Goal: Task Accomplishment & Management: Complete application form

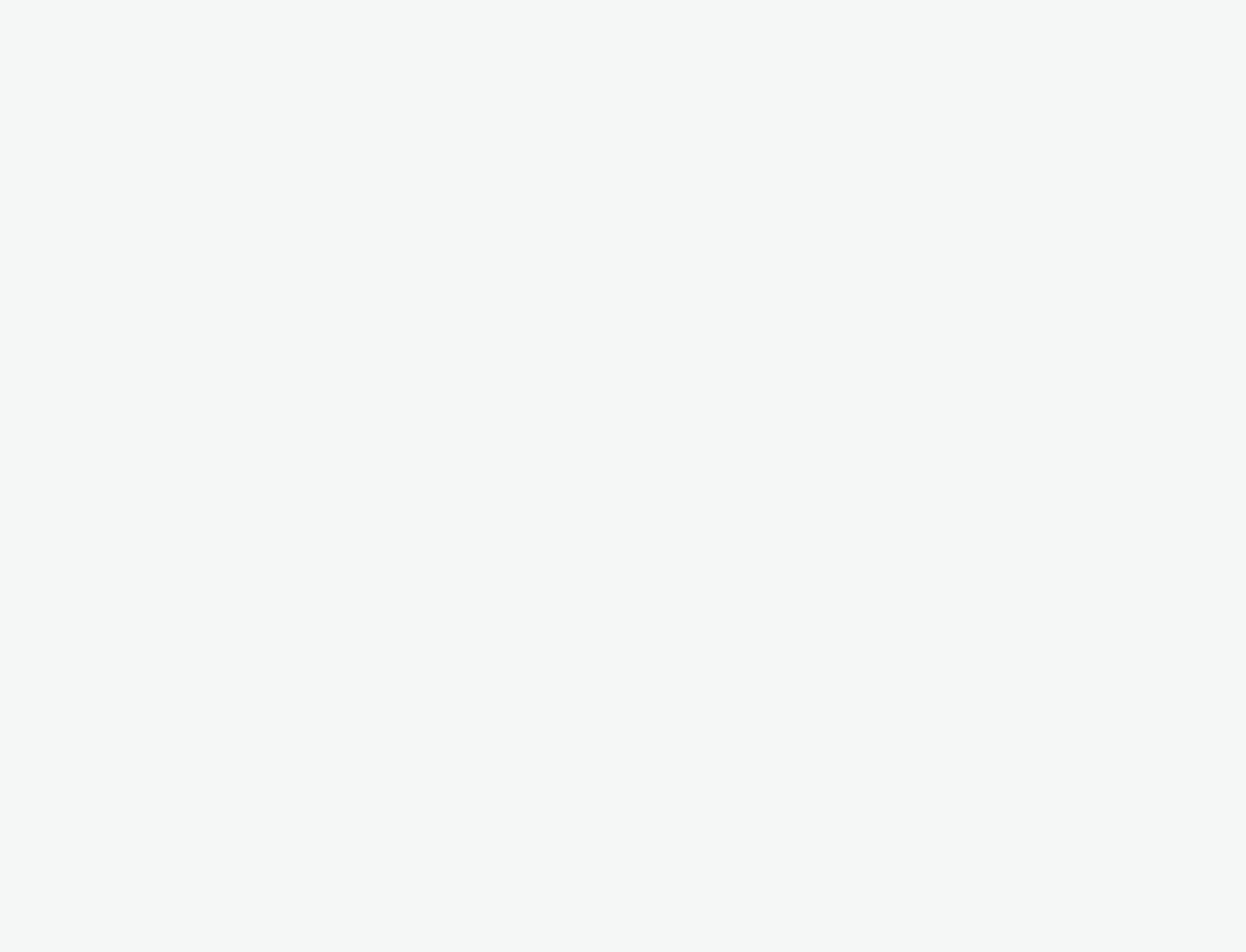
select select "3accb258-2b8e-4def-9b79-8de5f579532c"
select select "07439f73-069d-4592-bb67-c2d3294fb9a0"
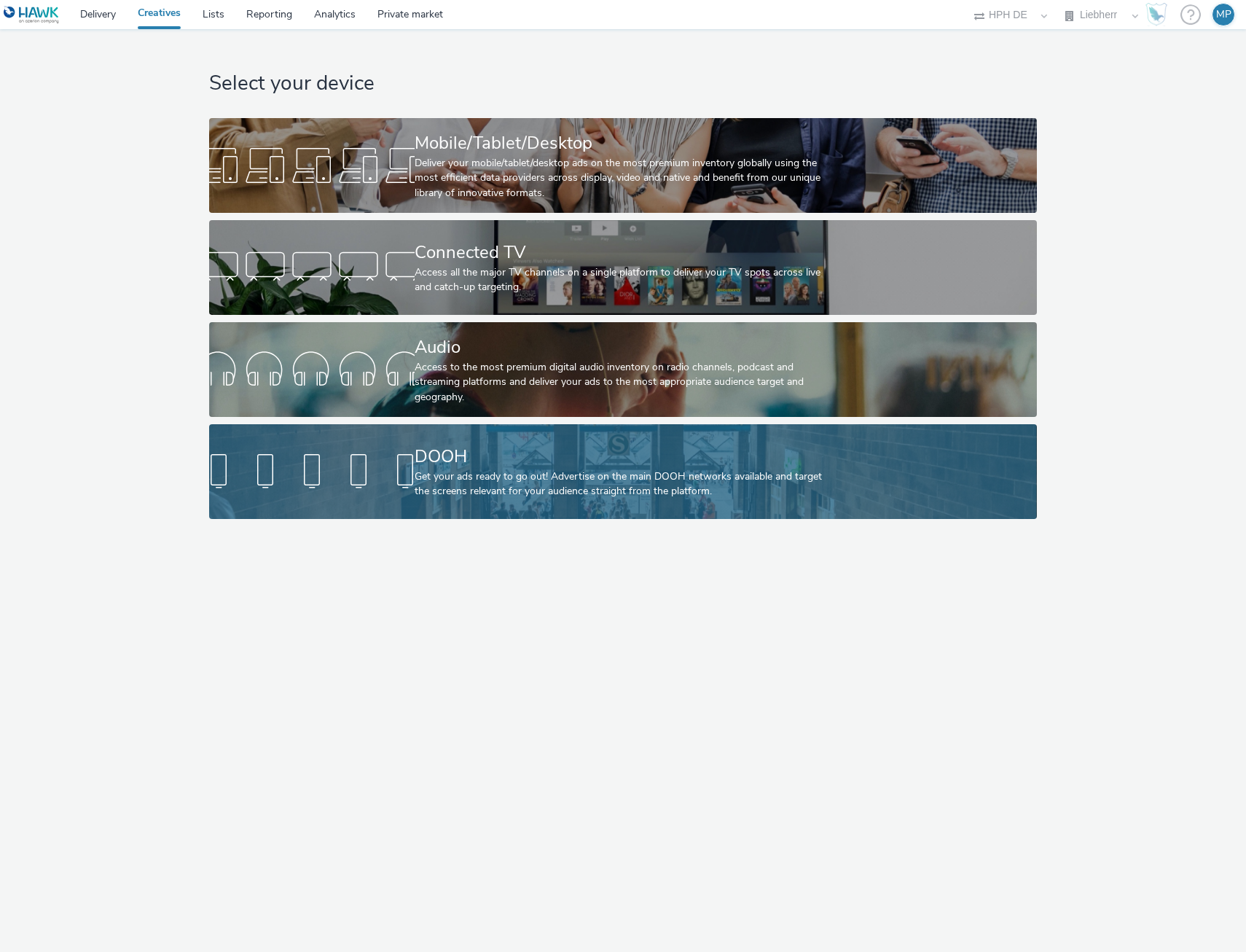
click at [526, 461] on div "DOOH" at bounding box center [620, 456] width 411 height 25
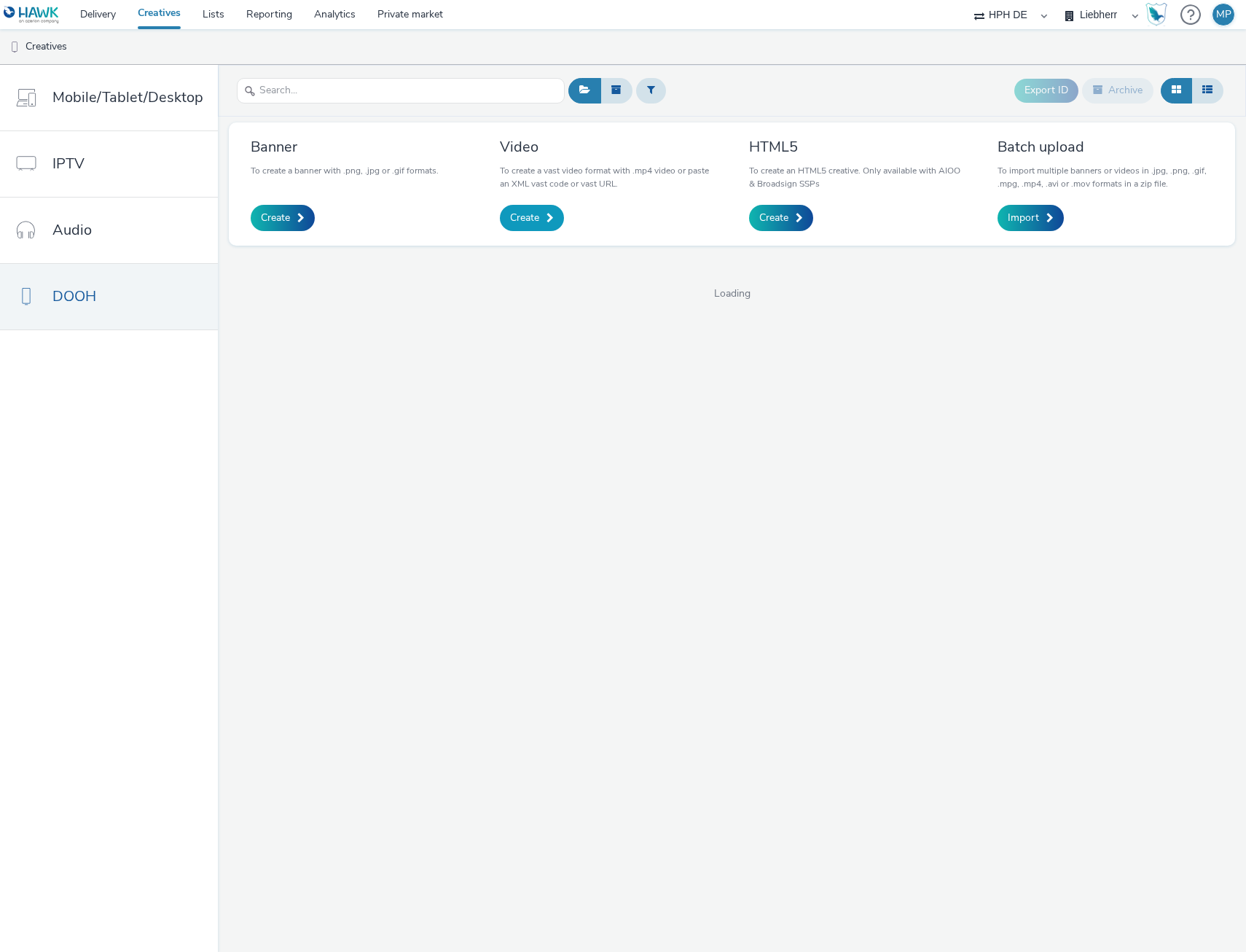
click at [524, 219] on span "Create" at bounding box center [524, 218] width 30 height 14
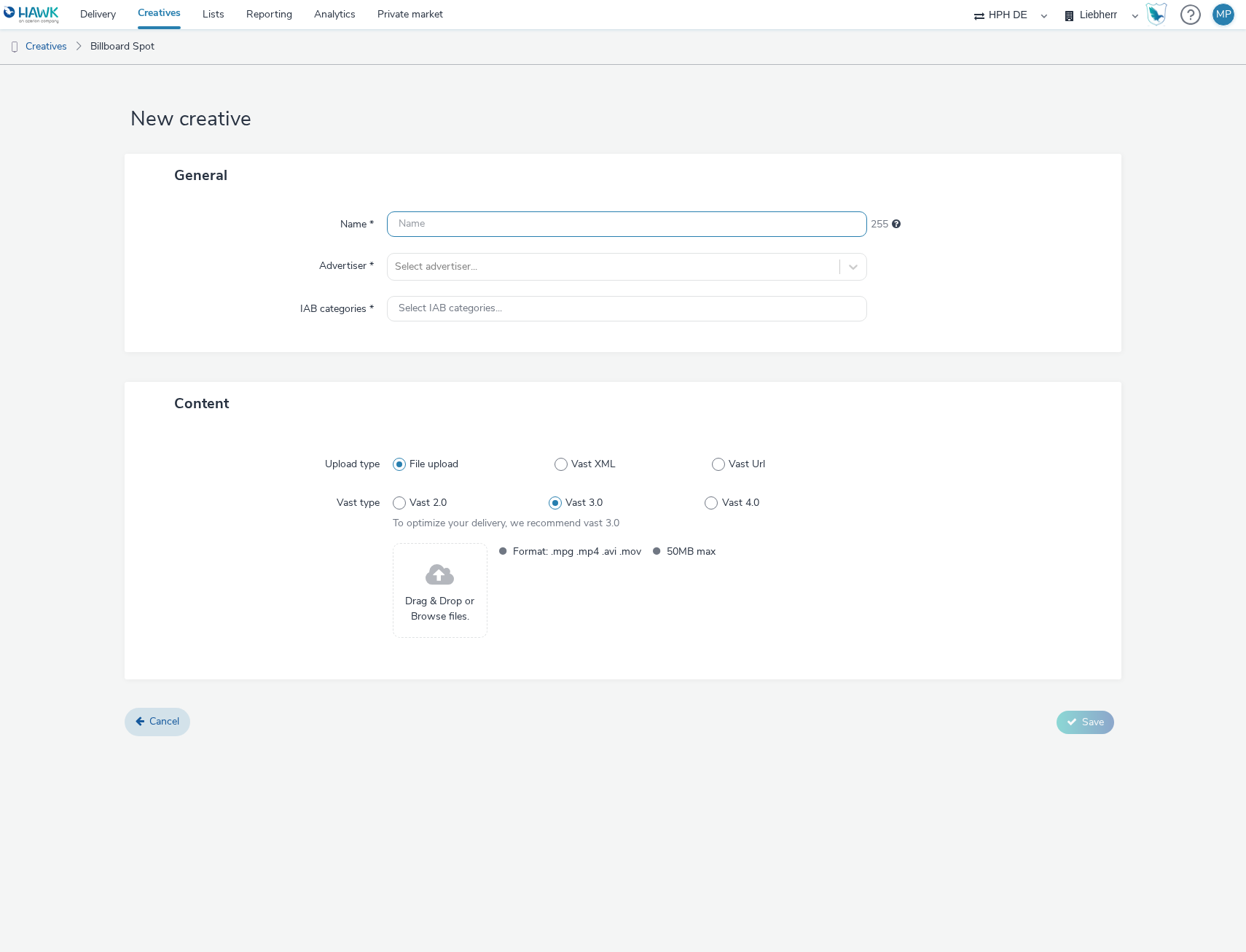
click at [509, 220] on input "text" at bounding box center [627, 224] width 480 height 25
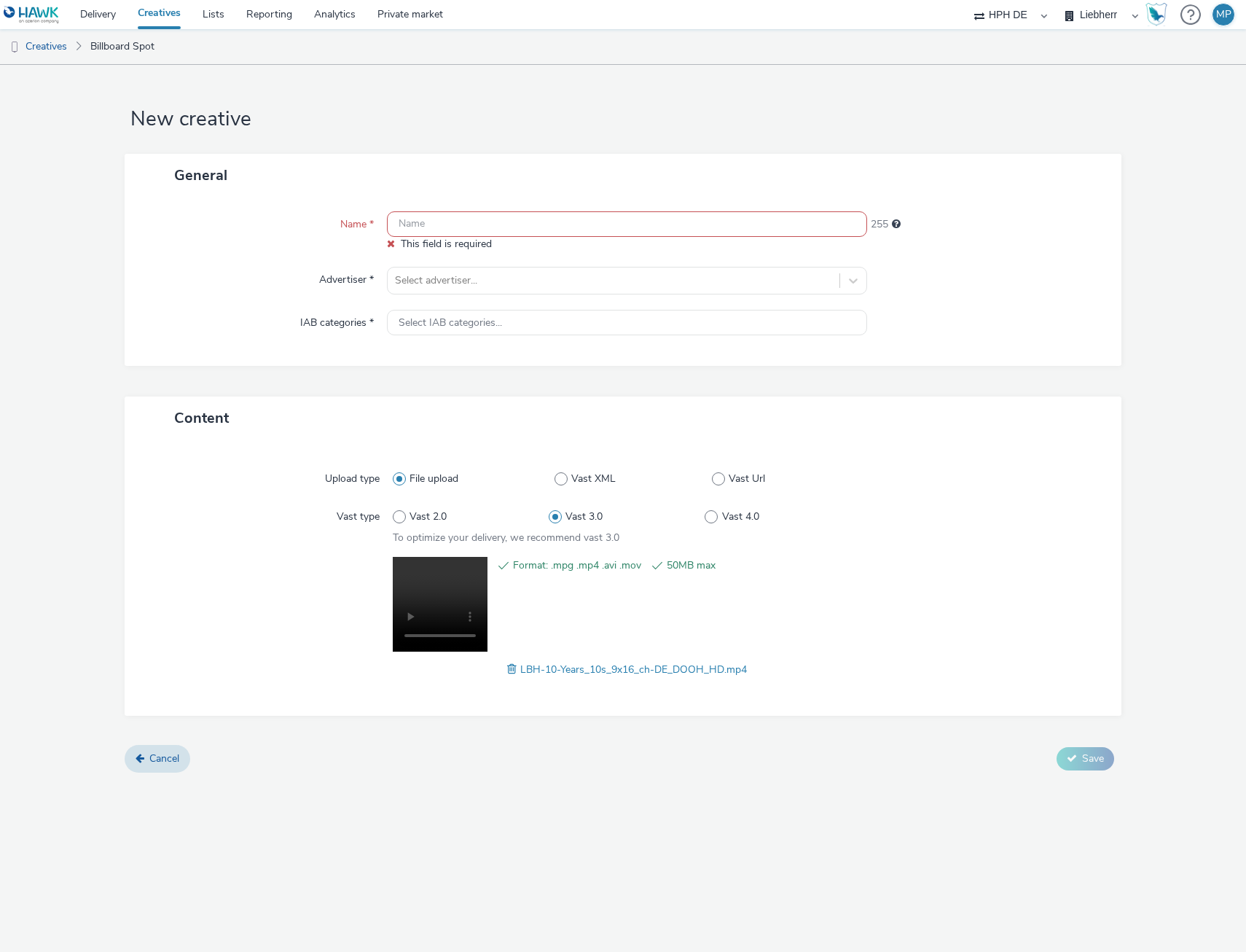
click at [583, 231] on input "text" at bounding box center [627, 224] width 480 height 25
paste input "LBH-10-Years_10s_9x16_ch-DE_DOOH_HD"
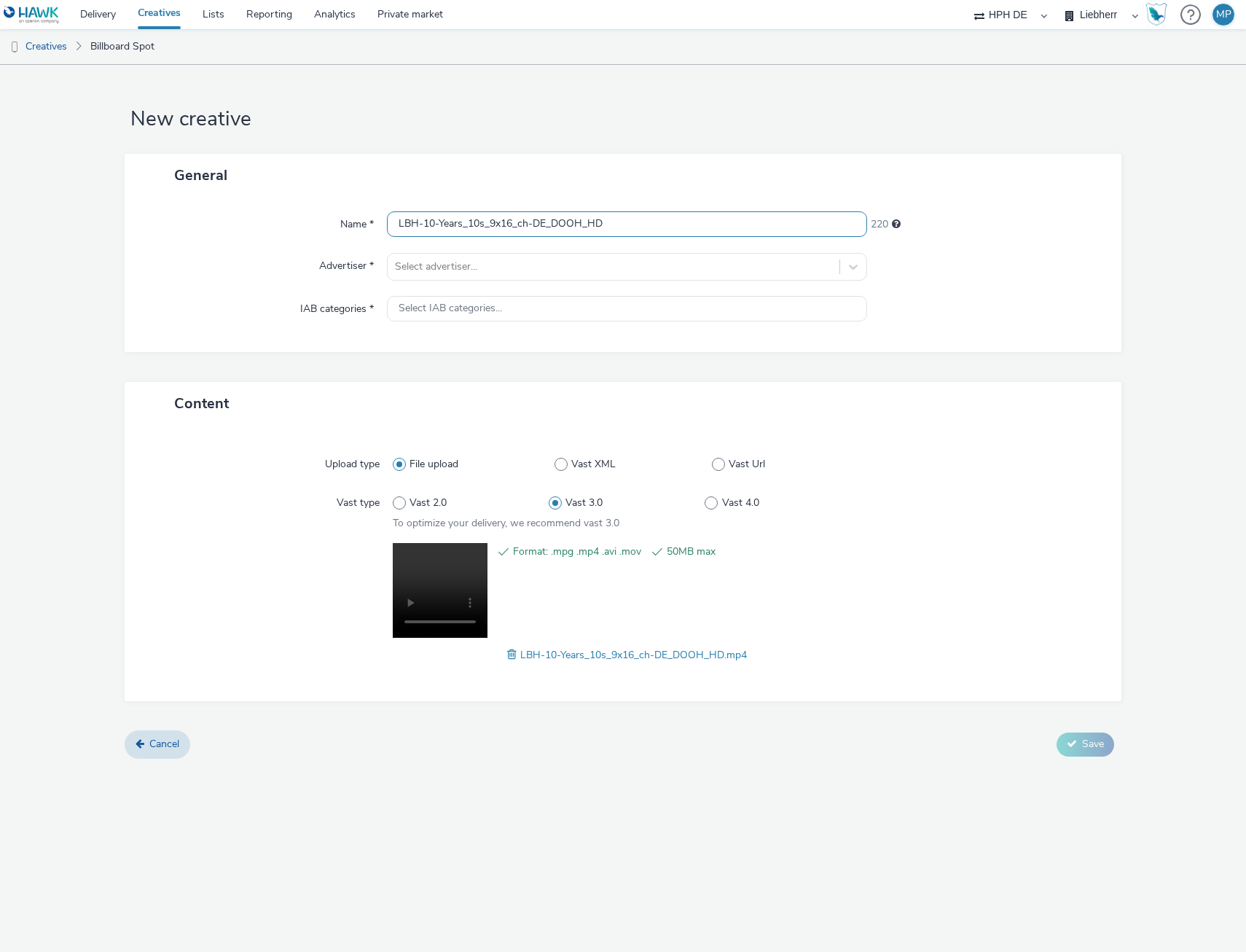
type input "LBH-10-Years_10s_9x16_ch-DE_DOOH_HD"
click at [215, 239] on div "Name * LBH-10-Years_10s_9x16_ch-DE_DOOH_HD 220 Advertiser * Select advertiser..…" at bounding box center [623, 274] width 997 height 155
click at [622, 275] on div at bounding box center [614, 267] width 437 height 18
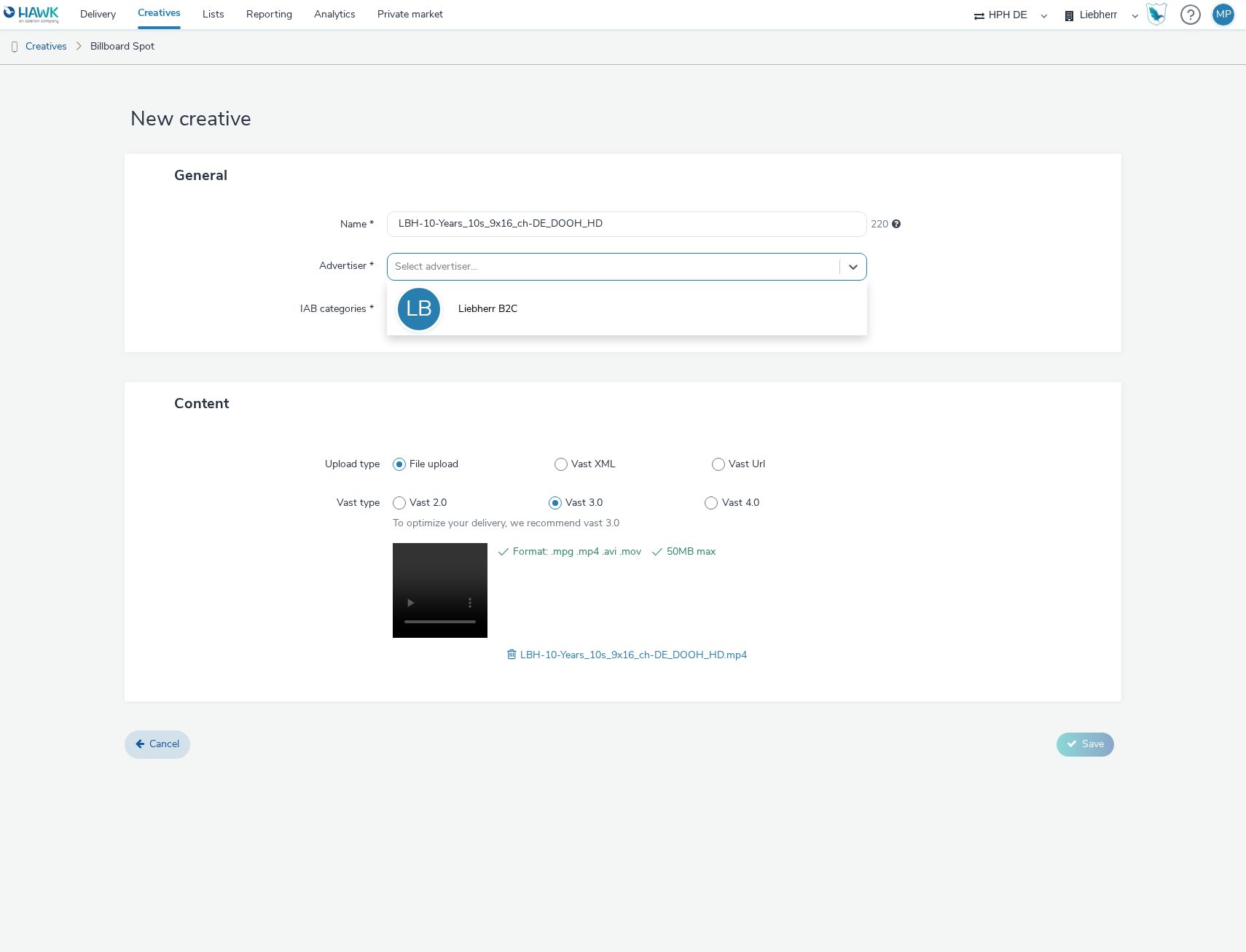
drag, startPoint x: 415, startPoint y: 302, endPoint x: 426, endPoint y: 309, distance: 13.0
click at [416, 302] on div "LB" at bounding box center [419, 309] width 26 height 41
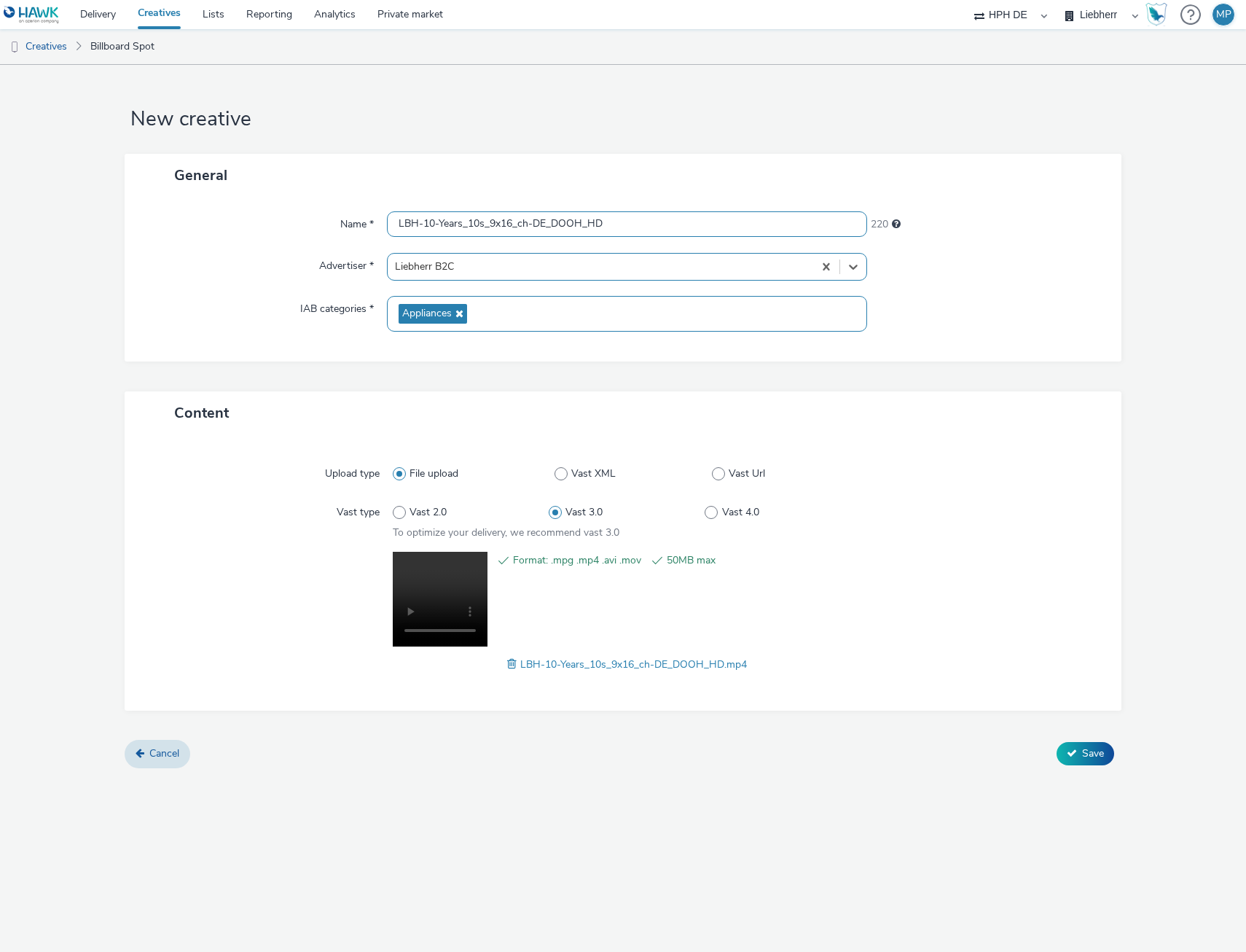
click at [643, 229] on input "LBH-10-Years_10s_9x16_ch-DE_DOOH_HD" at bounding box center [627, 224] width 480 height 25
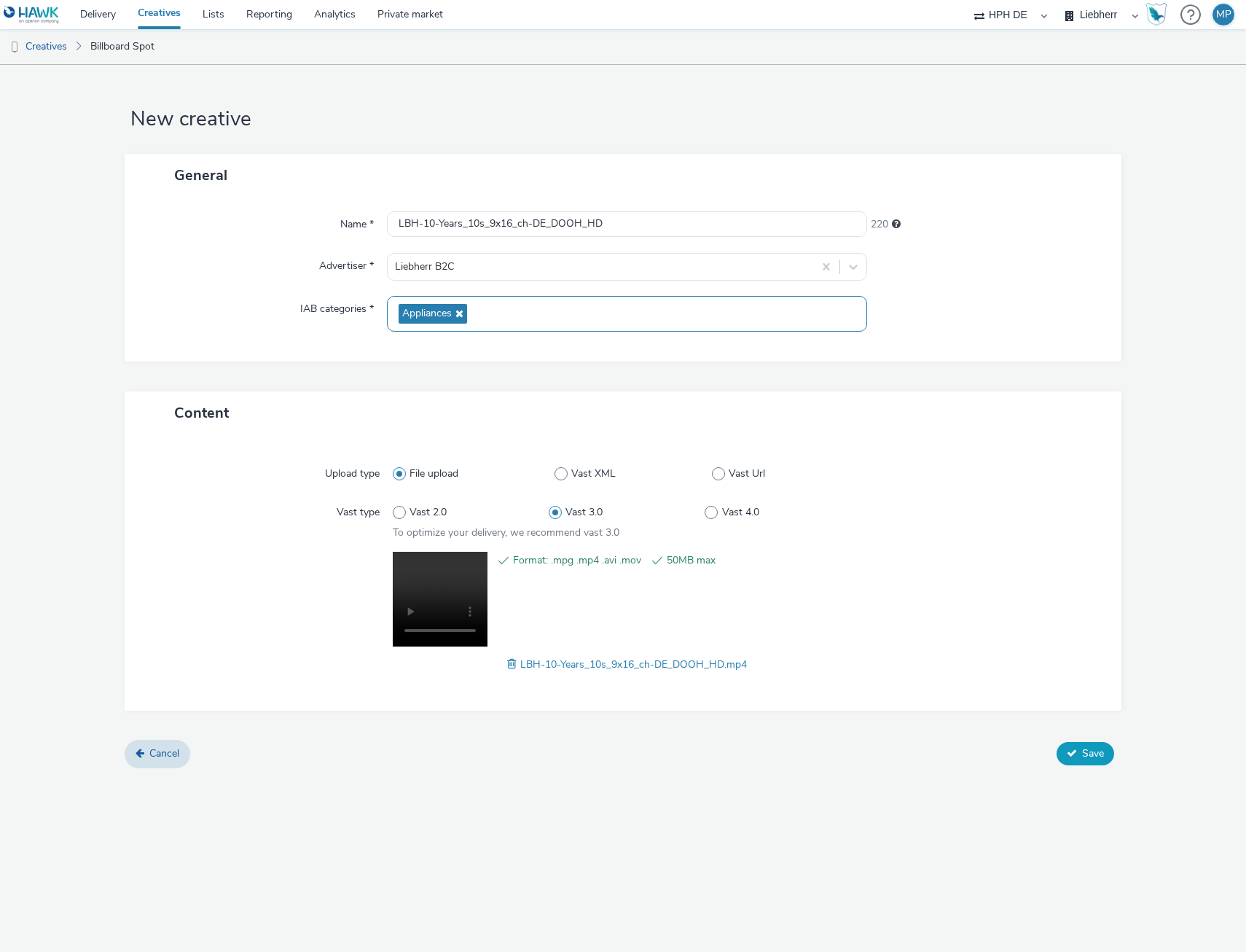
click at [1083, 754] on span "Save" at bounding box center [1093, 753] width 22 height 13
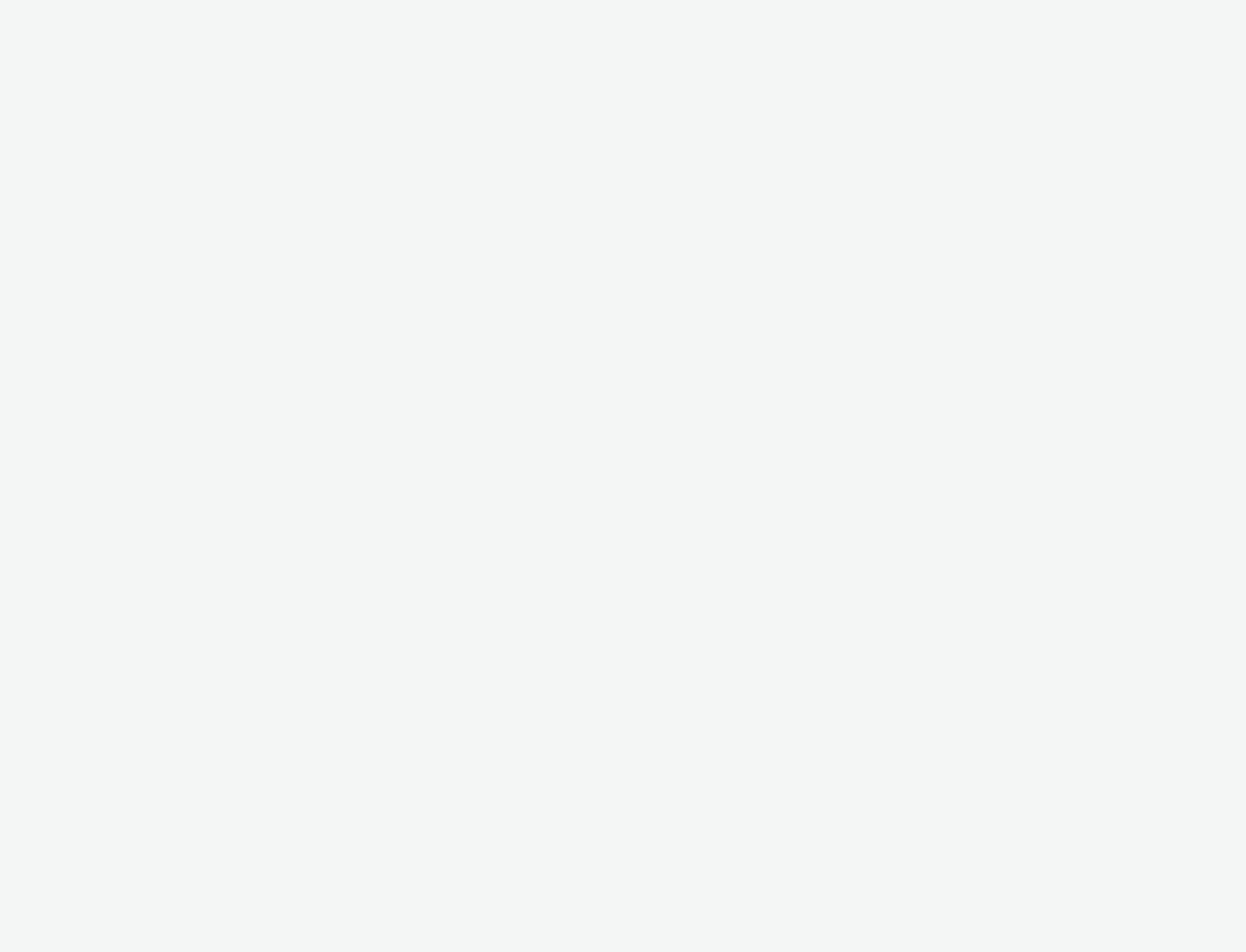
select select "3accb258-2b8e-4def-9b79-8de5f579532c"
select select "07439f73-069d-4592-bb67-c2d3294fb9a0"
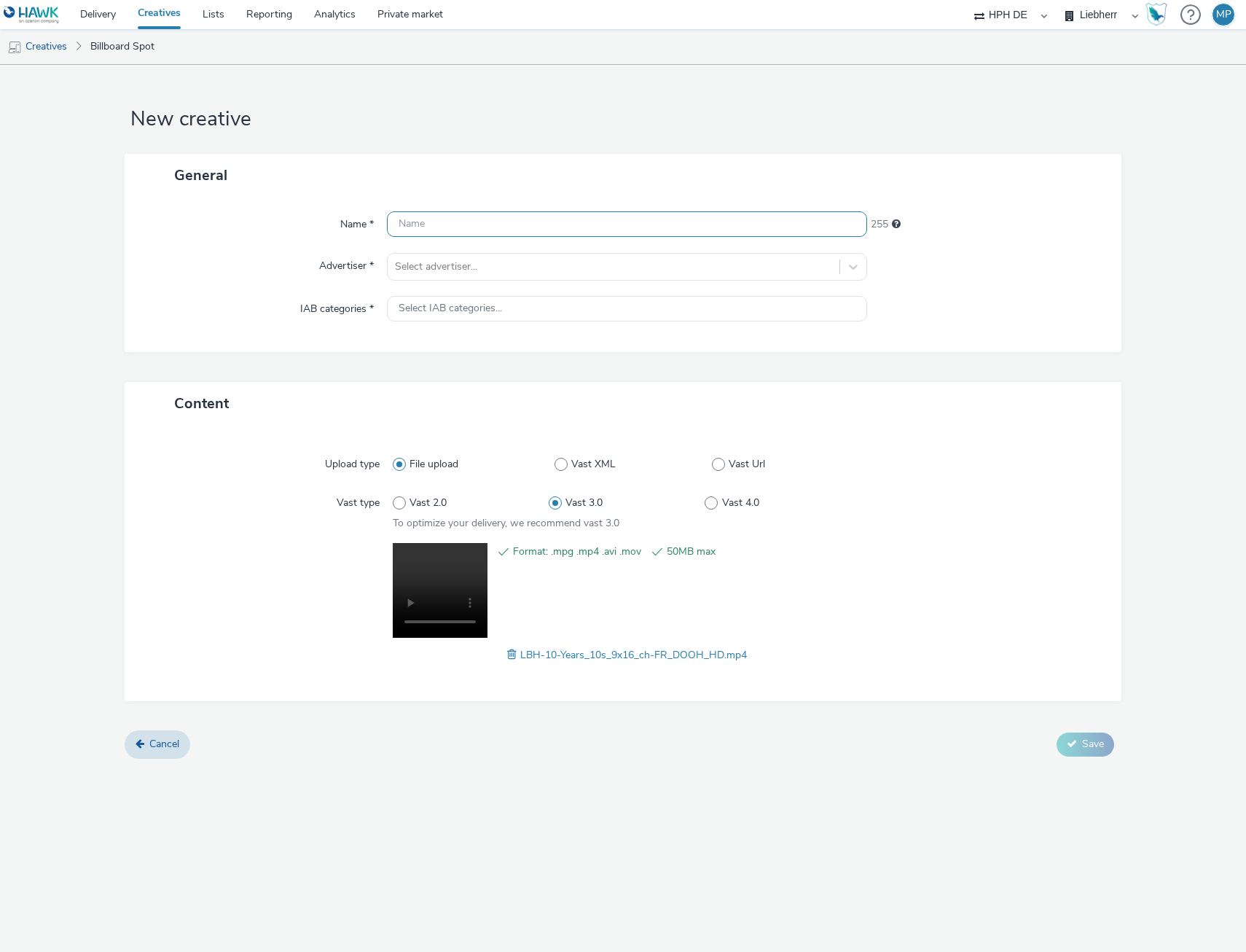
click at [430, 222] on input "text" at bounding box center [627, 224] width 480 height 25
paste input "LBH-10-Years_10s_9x16_ch-FR_DOOH_HD"
click at [636, 219] on input "LBH-10-Years_10s_9x16_ch-FR_DOOH_HD" at bounding box center [627, 224] width 480 height 25
click at [993, 692] on div "Upload type File upload Vast XML Vast Url Vast type Vast 2.0 Vast 3.0 Vast 4.0 …" at bounding box center [623, 563] width 997 height 276
click at [643, 212] on input "LBH-10-Years_10s_9x16_ch-FR_DOOH_HD2" at bounding box center [627, 224] width 480 height 25
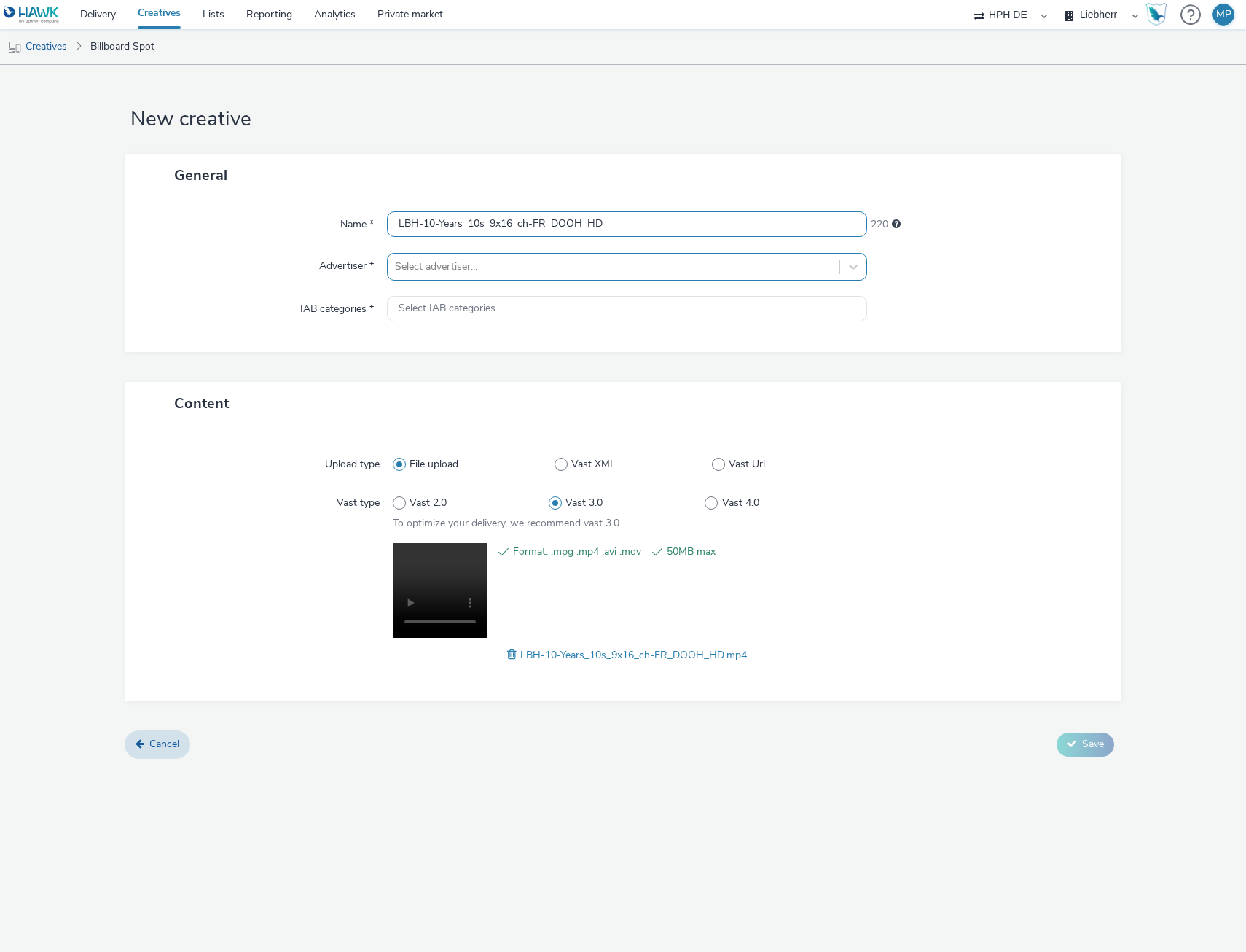
type input "LBH-10-Years_10s_9x16_ch-FR_DOOH_HD"
click at [599, 264] on div at bounding box center [614, 267] width 437 height 18
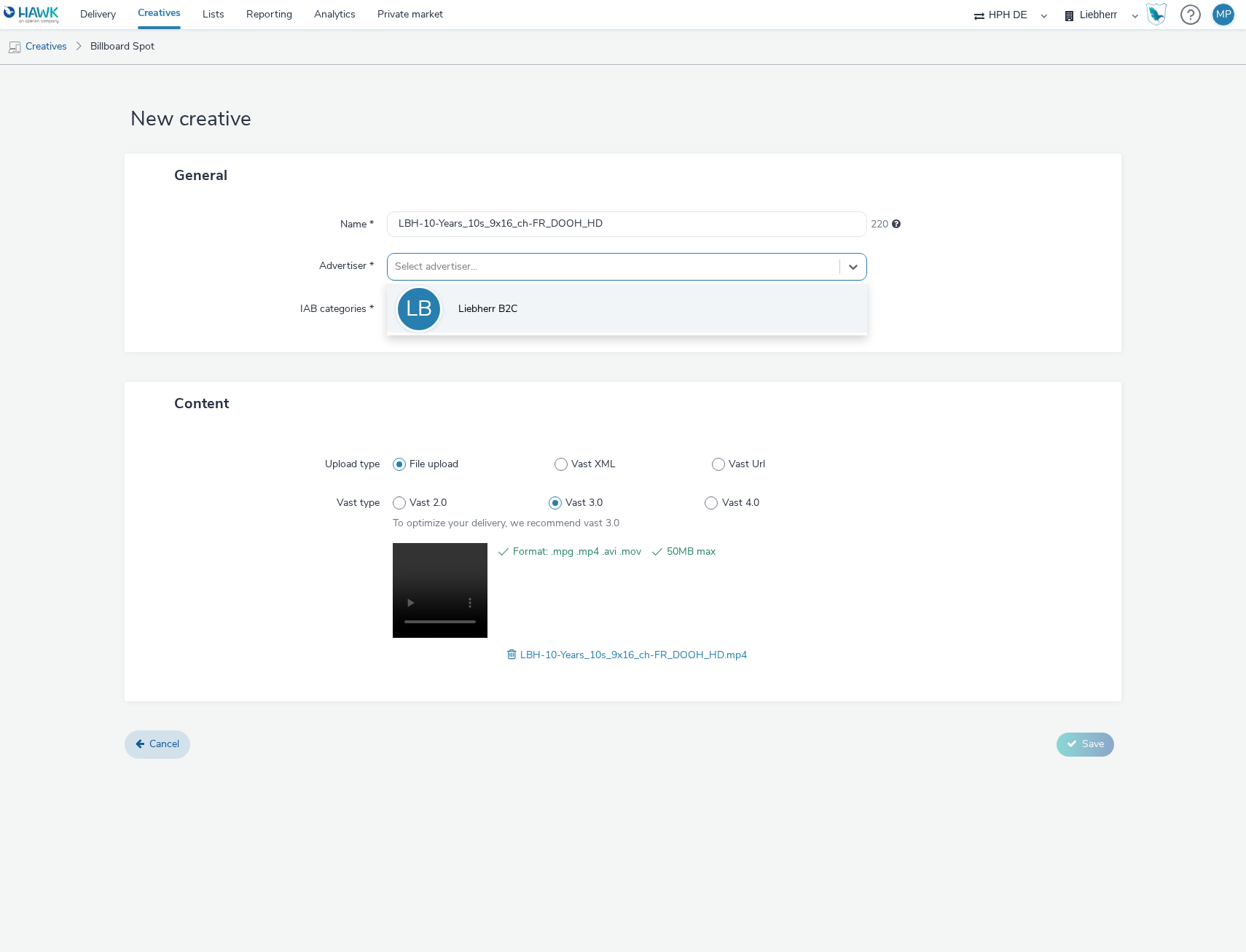
click at [532, 314] on li "LB Liebherr B2C" at bounding box center [627, 307] width 480 height 48
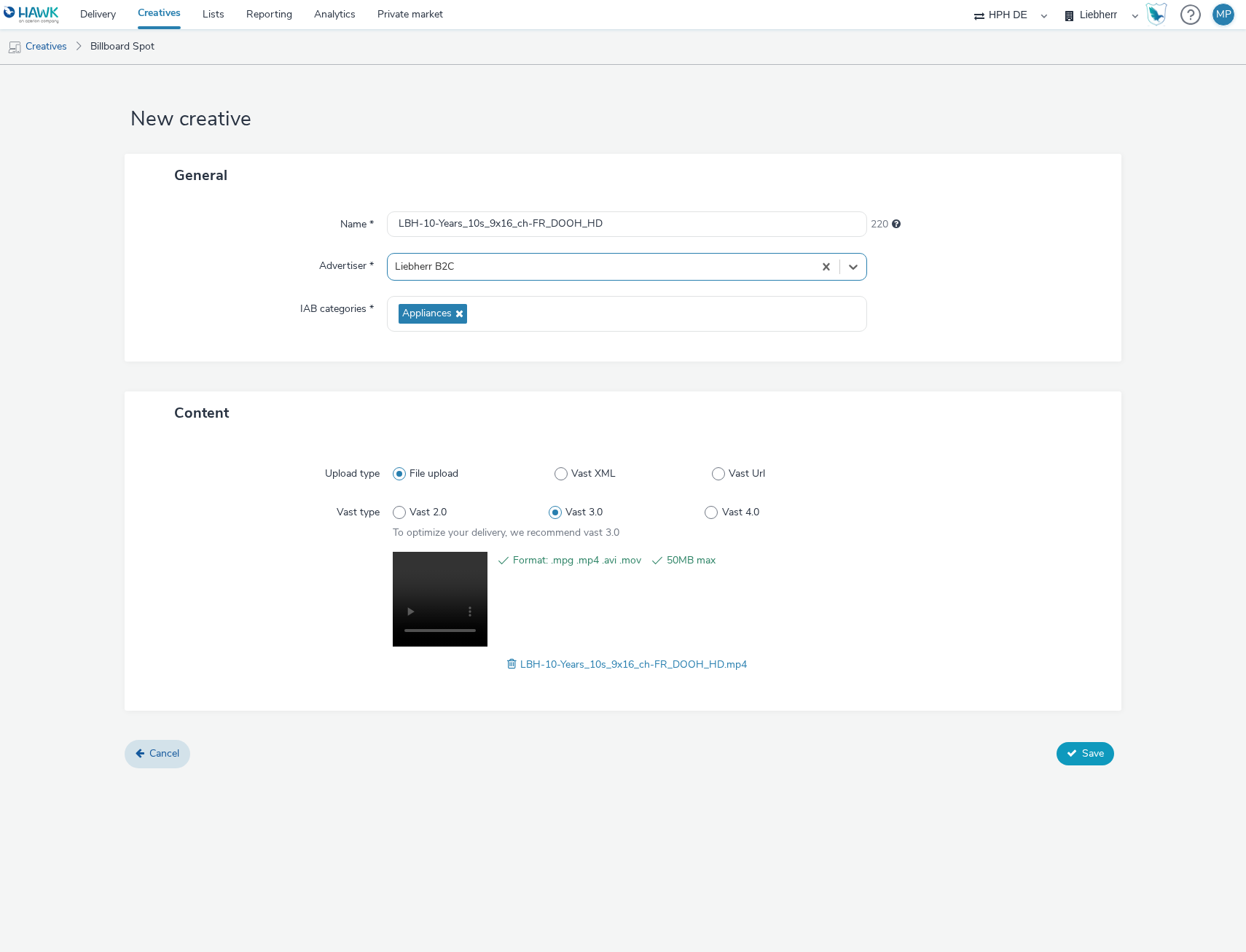
click at [1101, 750] on span "Save" at bounding box center [1093, 753] width 22 height 13
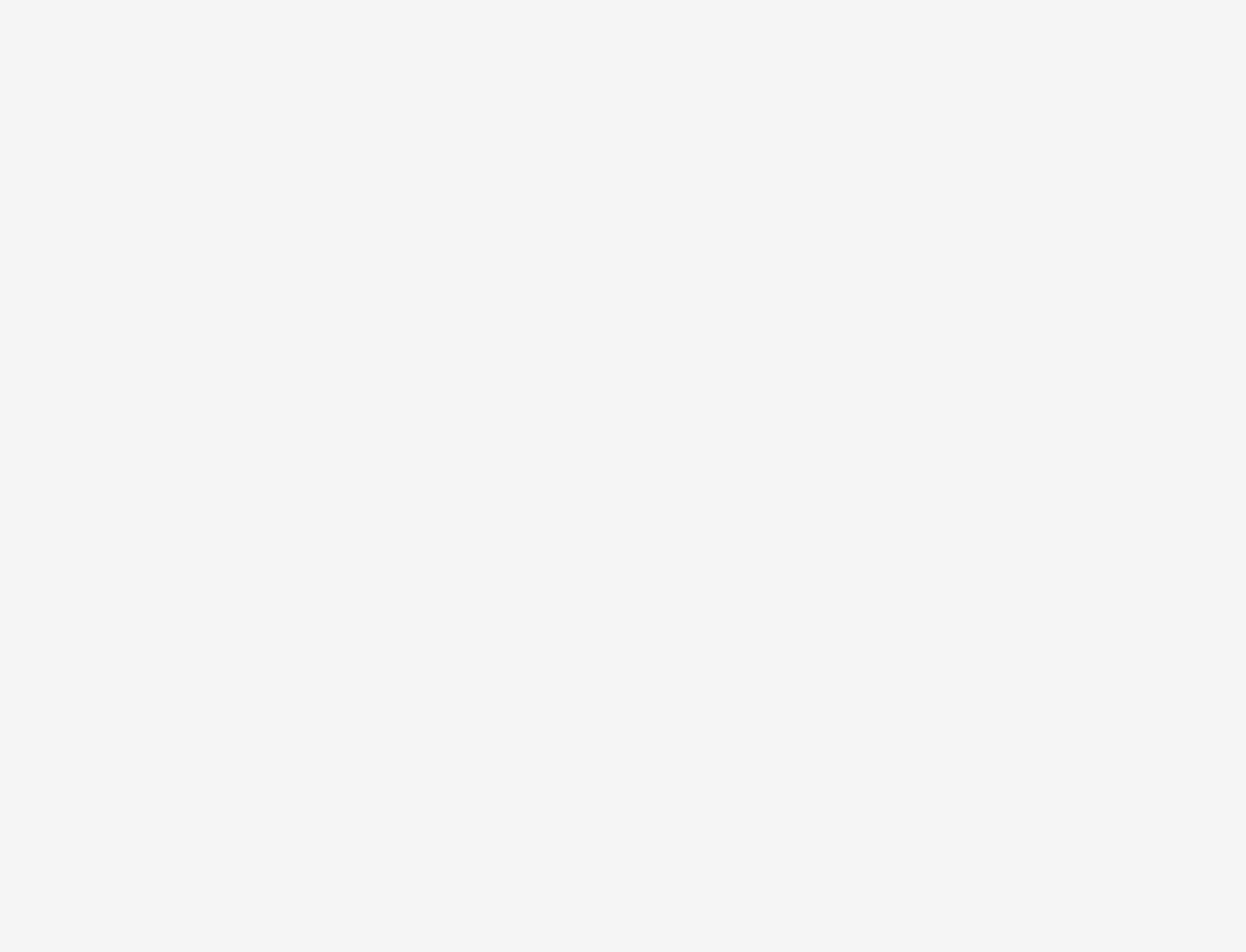
select select "3accb258-2b8e-4def-9b79-8de5f579532c"
select select "07439f73-069d-4592-bb67-c2d3294fb9a0"
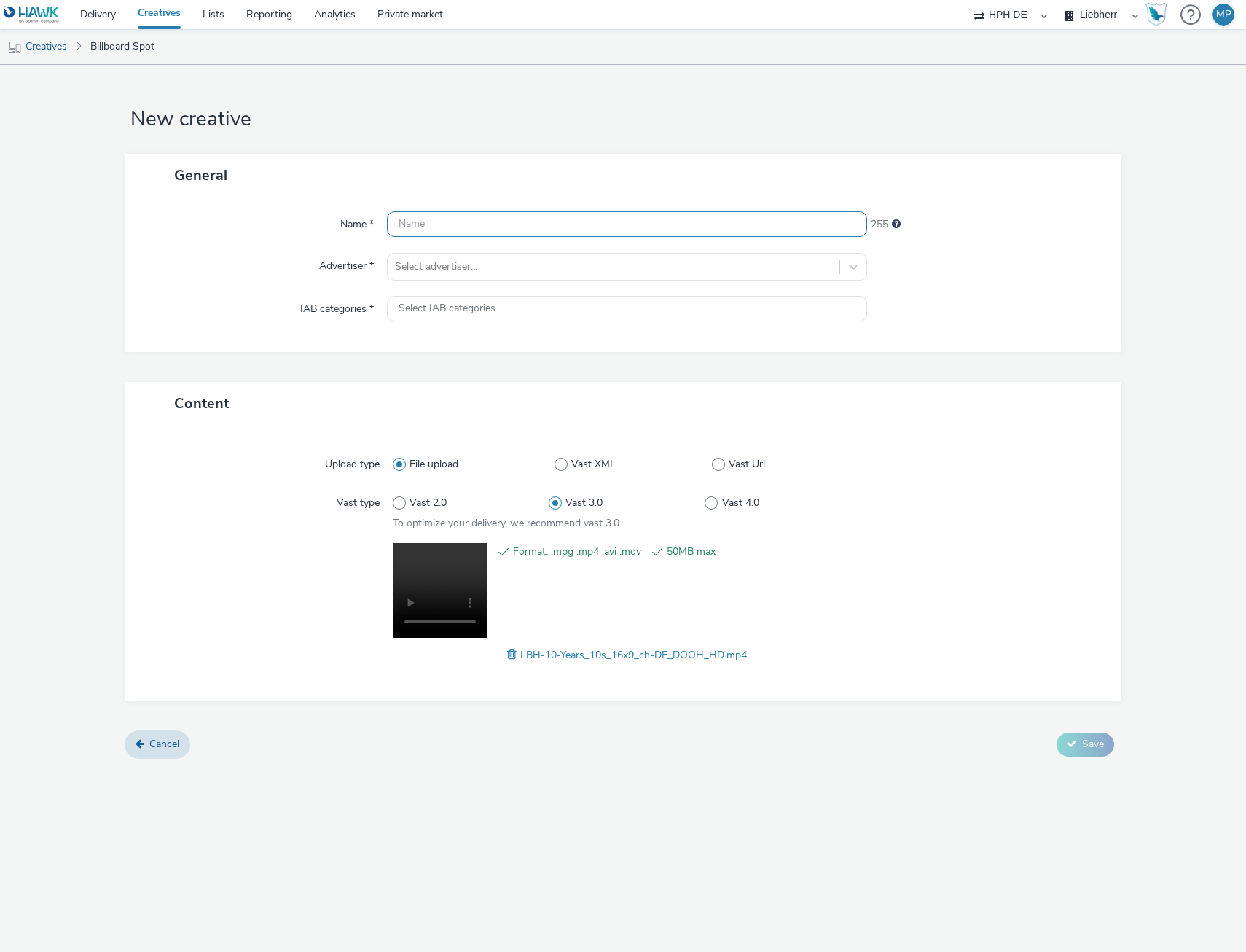
click at [506, 233] on input "text" at bounding box center [627, 224] width 480 height 25
paste input "LBH-10-Years_10s_16x9_ch-DE_DOOH_HD"
type input "LBH-10-Years_10s_16x9_ch-DE_DOOH_HD"
click at [714, 125] on h1 "New creative" at bounding box center [623, 119] width 997 height 28
click at [450, 251] on div "Name * LBH-10-Years_10s_16x9_ch-DE_DOOH_HD 220 Advertiser * Select advertiser..…" at bounding box center [623, 274] width 997 height 155
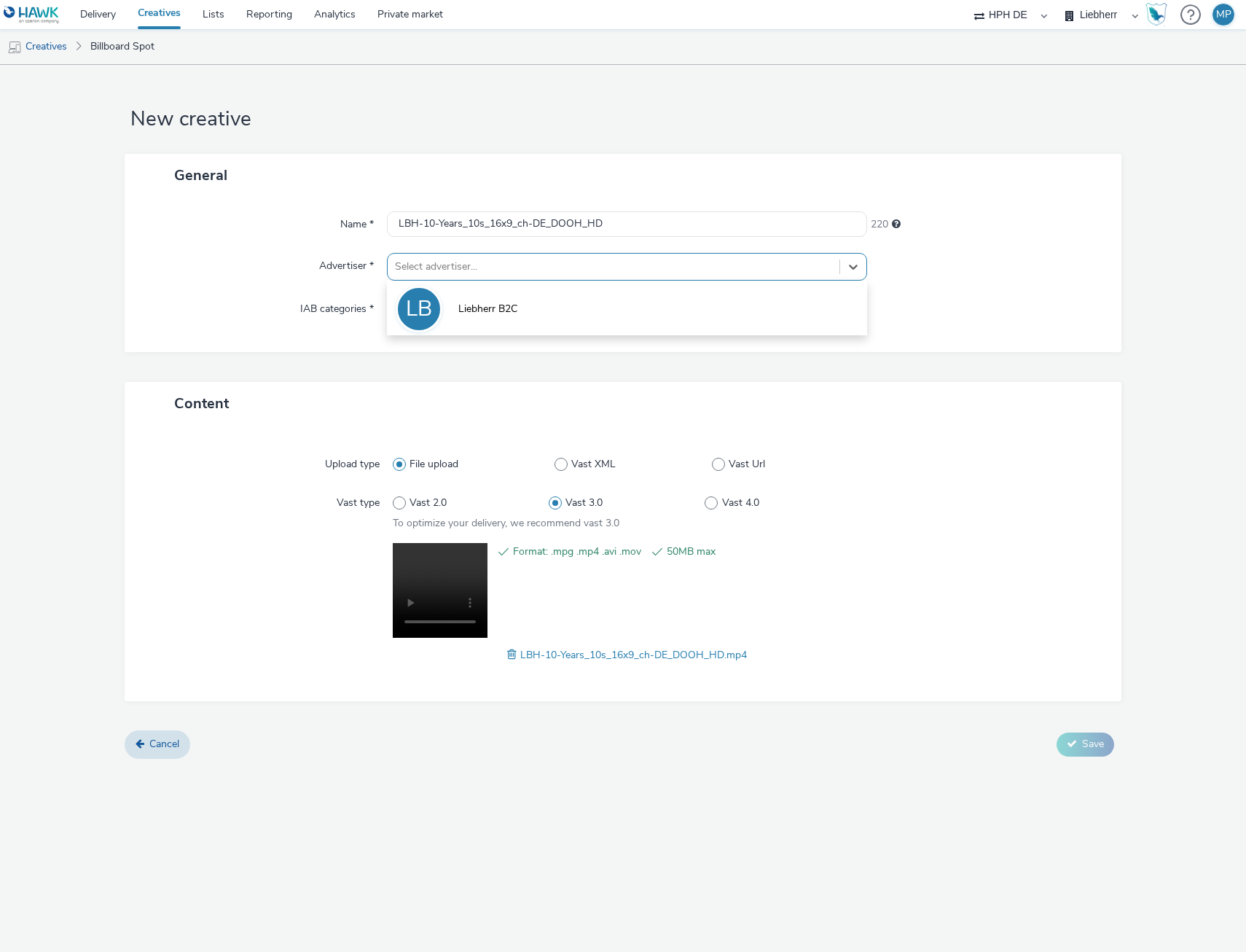
click at [476, 268] on div at bounding box center [614, 267] width 437 height 18
click at [466, 310] on span "Liebherr B2C" at bounding box center [488, 309] width 59 height 14
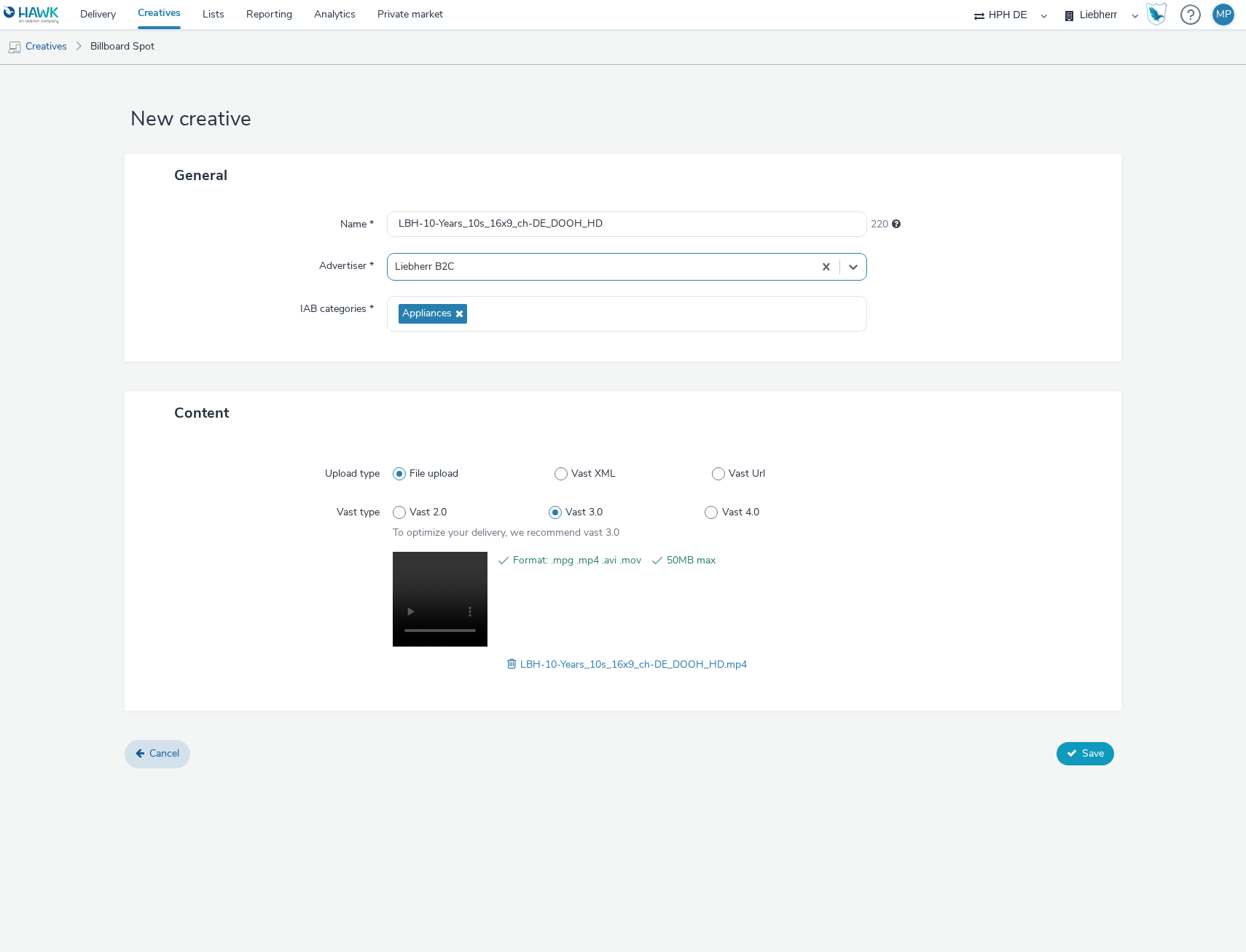
click at [1060, 745] on button "Save" at bounding box center [1086, 754] width 57 height 23
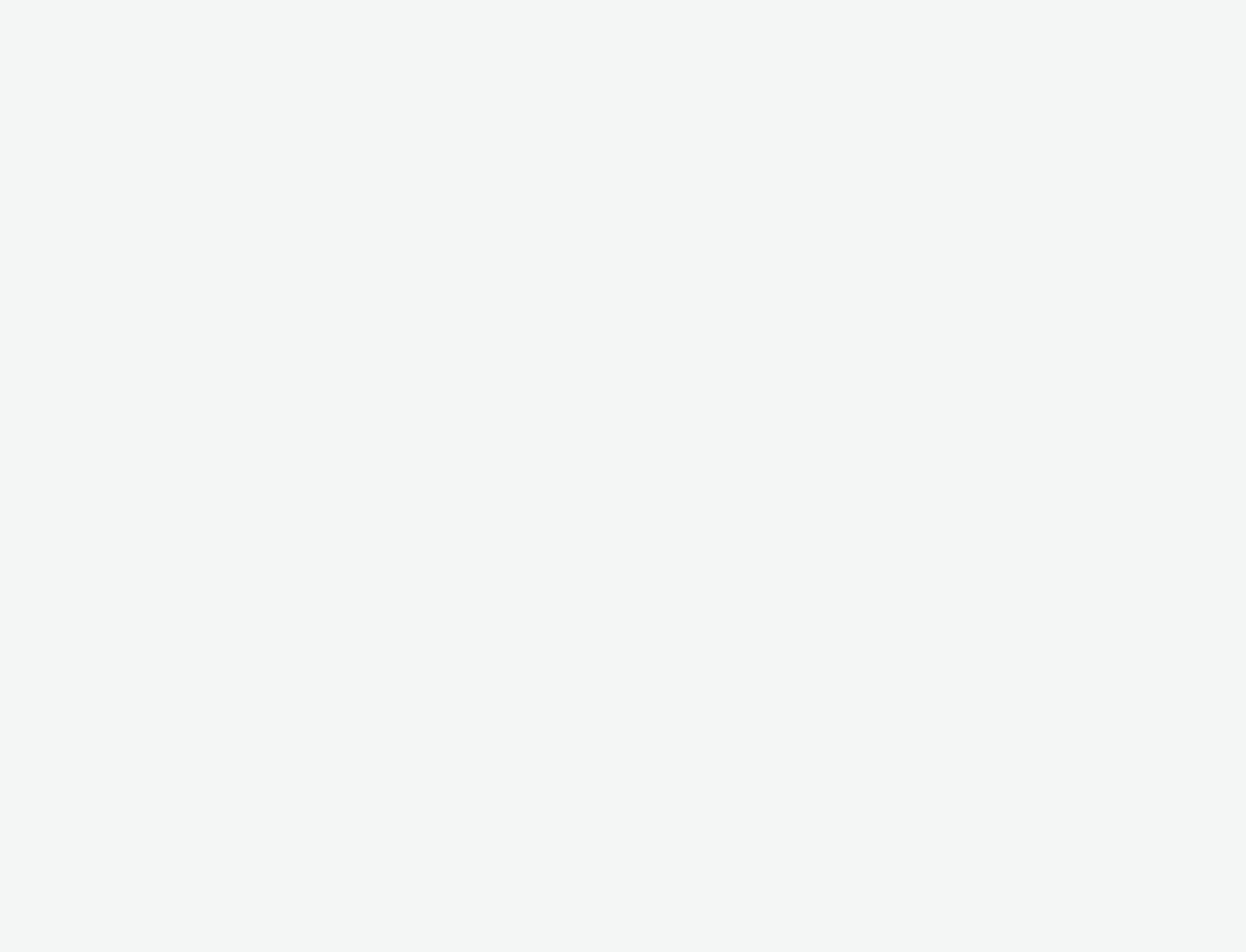
select select "3accb258-2b8e-4def-9b79-8de5f579532c"
select select "07439f73-069d-4592-bb67-c2d3294fb9a0"
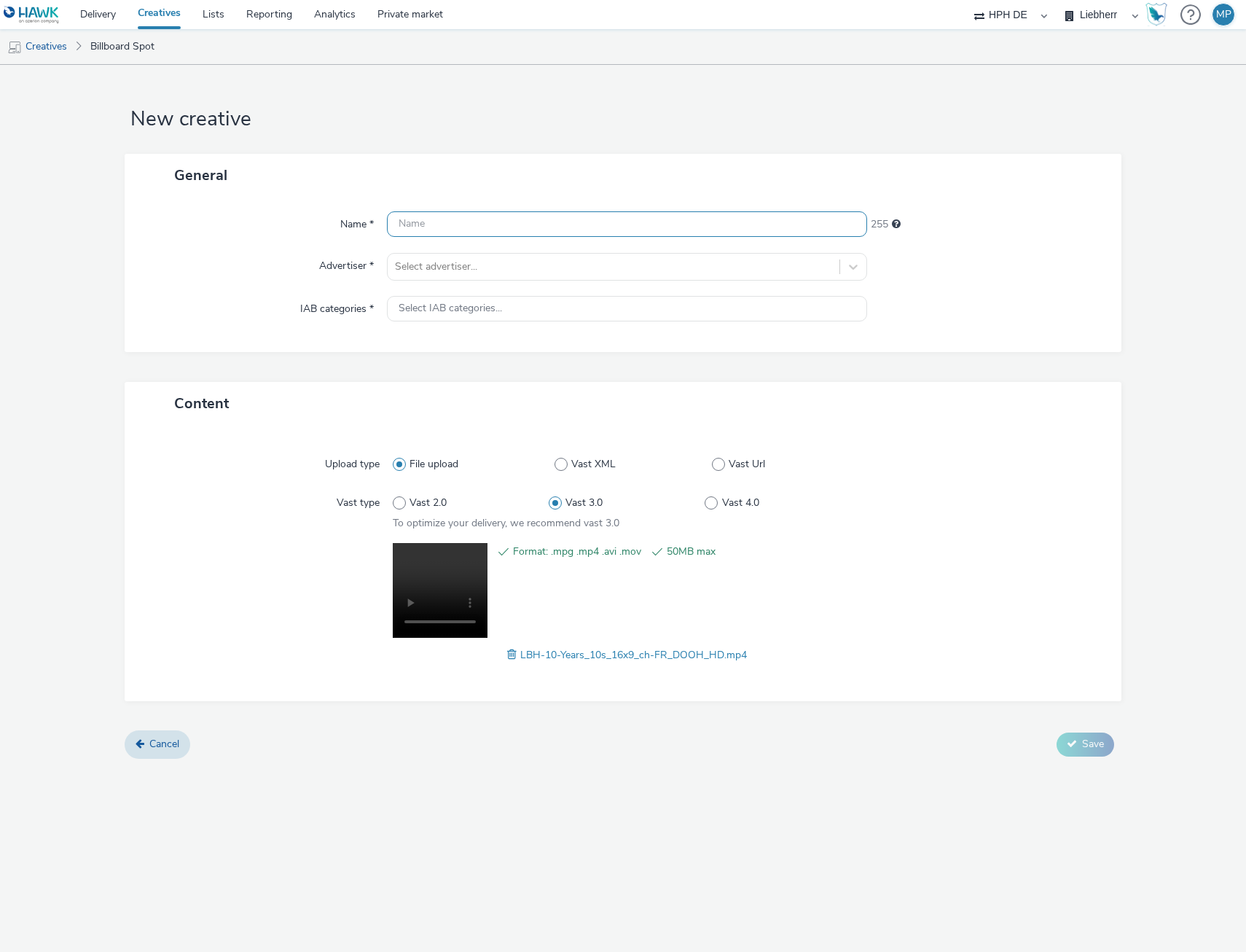
click at [512, 228] on input "text" at bounding box center [627, 224] width 480 height 25
paste input "LBH-10-Years_10s_16x9_ch-FR_DOOH_HD"
type input "LBH-10-Years_10s_16x9_ch-FR_DOOH_HD"
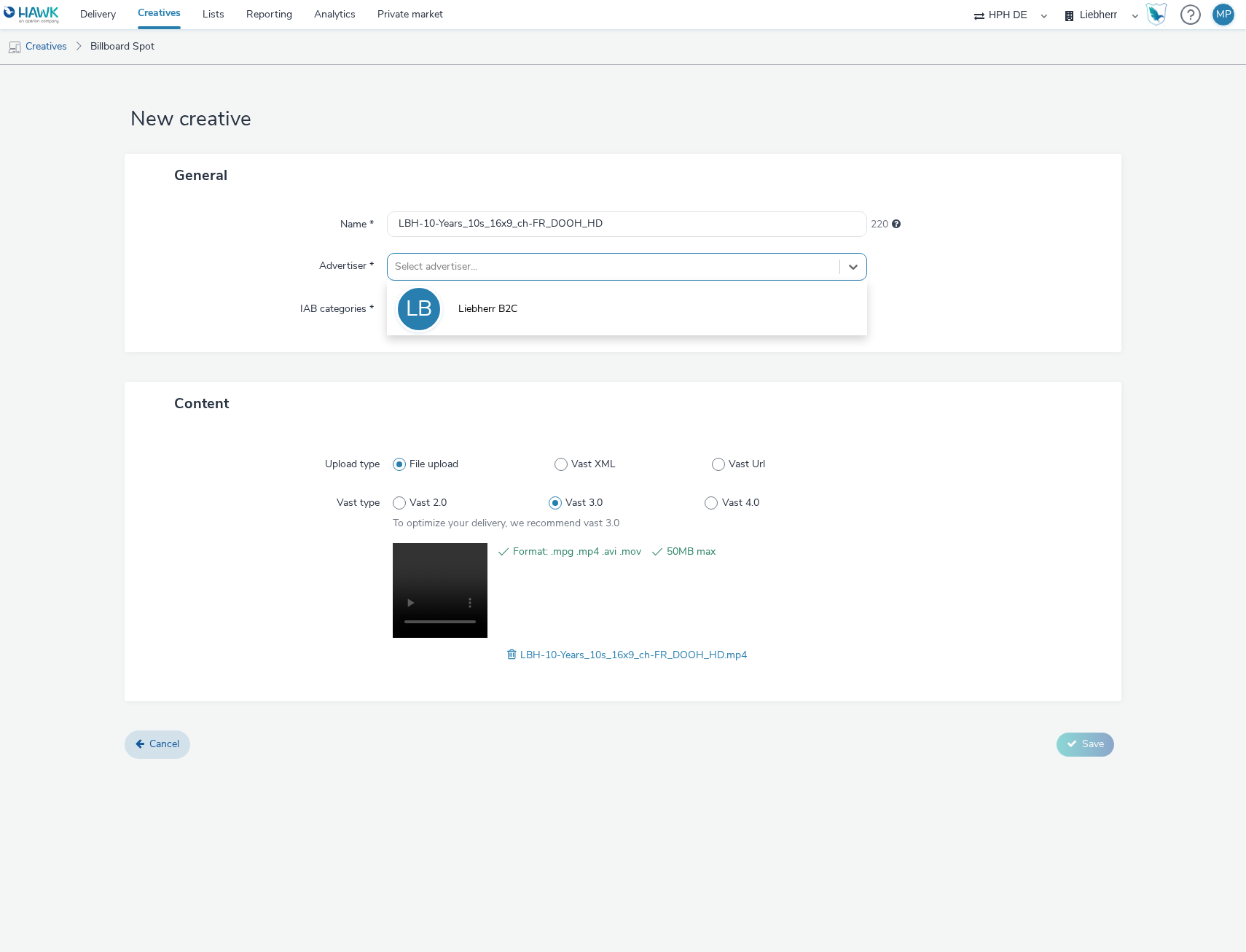
click at [422, 258] on div at bounding box center [614, 267] width 437 height 18
click at [456, 303] on li "LB Liebherr B2C" at bounding box center [627, 307] width 480 height 48
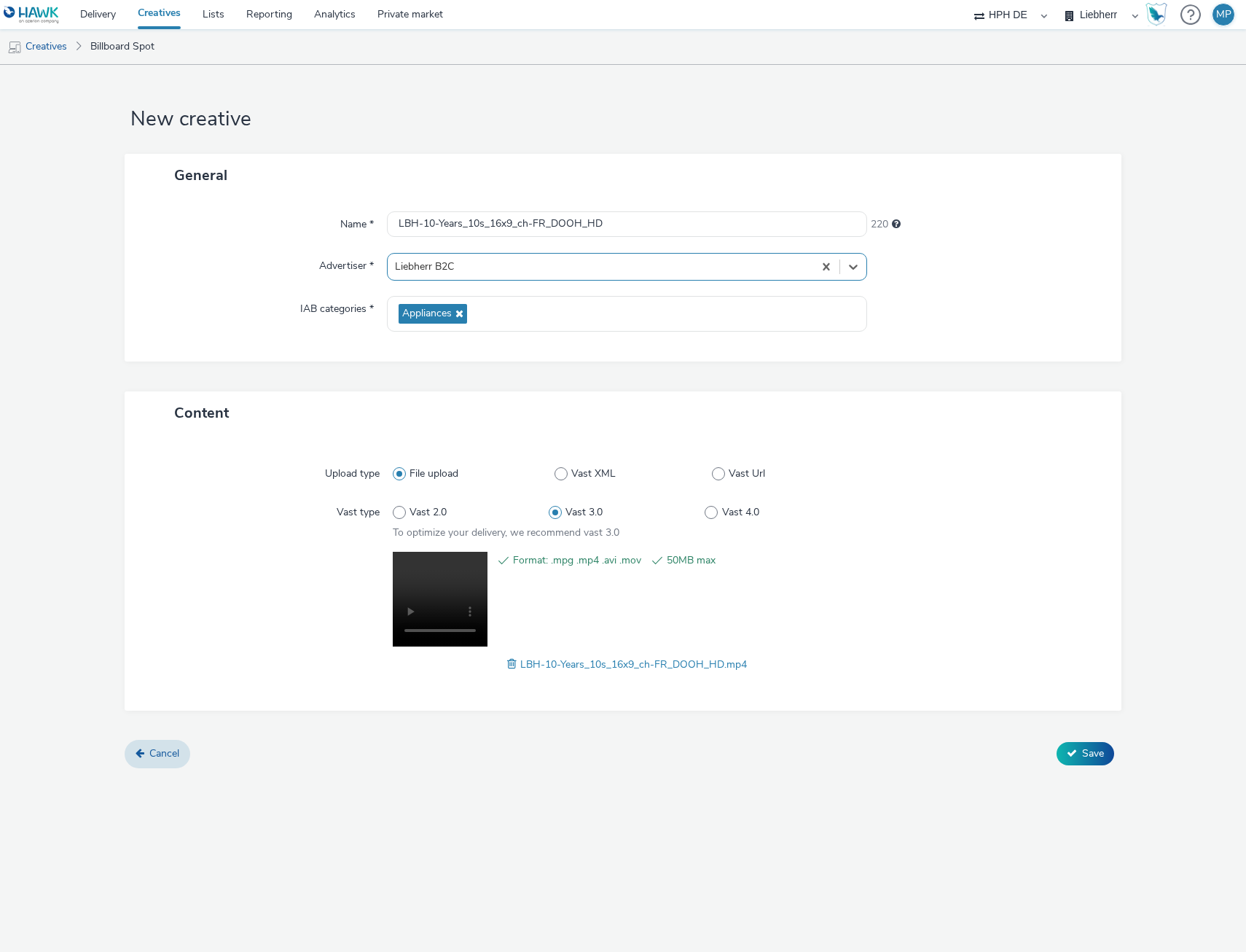
click at [1119, 243] on div "Name * LBH-10-Years_10s_16x9_ch-FR_DOOH_HD 220 Advertiser * option Liebherr B2C…" at bounding box center [623, 280] width 997 height 165
click at [618, 224] on input "LBH-10-Years_10s_16x9_ch-FR_DOOH_HD" at bounding box center [627, 224] width 480 height 25
click at [1080, 762] on button "Save" at bounding box center [1086, 754] width 57 height 23
